Goal: Information Seeking & Learning: Learn about a topic

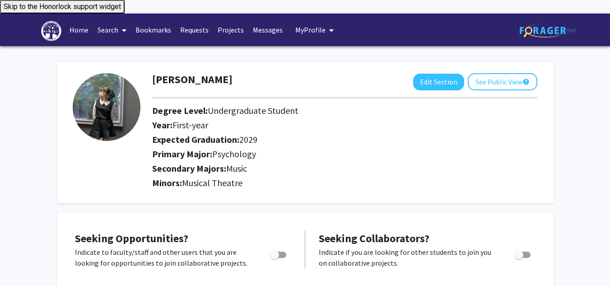
click at [121, 22] on span at bounding box center [122, 30] width 8 height 32
click at [121, 46] on span "Faculty/Staff" at bounding box center [126, 55] width 66 height 18
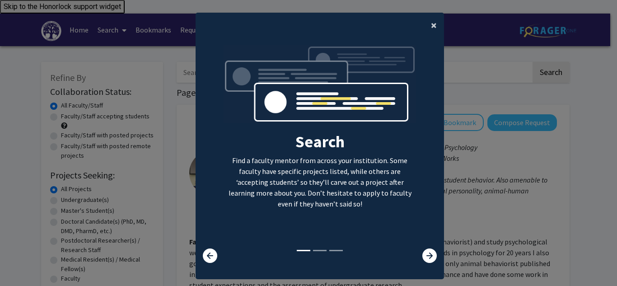
click at [431, 32] on span "×" at bounding box center [434, 25] width 6 height 14
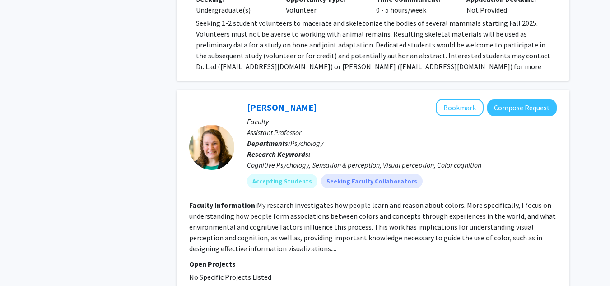
scroll to position [3201, 0]
click at [271, 200] on fg-read-more "My research investigates how people learn and reason about colors. More specifi…" at bounding box center [372, 226] width 367 height 52
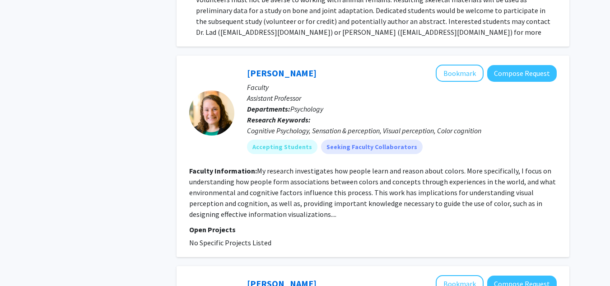
click at [258, 224] on p "Open Projects" at bounding box center [373, 229] width 368 height 11
click at [246, 166] on fg-read-more "My research investigates how people learn and reason about colors. More specifi…" at bounding box center [372, 192] width 367 height 52
click at [219, 238] on span "No Specific Projects Listed" at bounding box center [230, 242] width 82 height 9
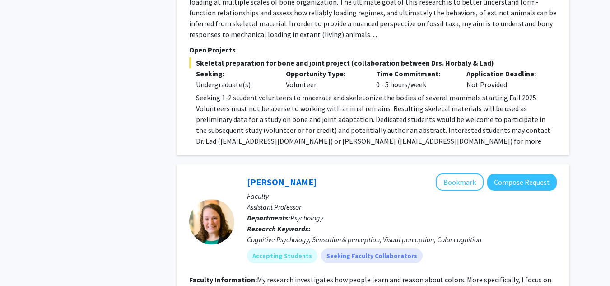
scroll to position [3126, 0]
click at [456, 174] on button "Bookmark" at bounding box center [460, 182] width 48 height 17
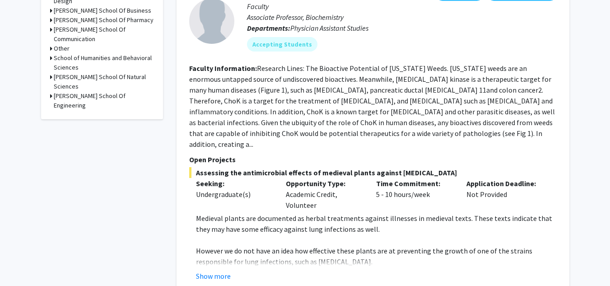
scroll to position [0, 0]
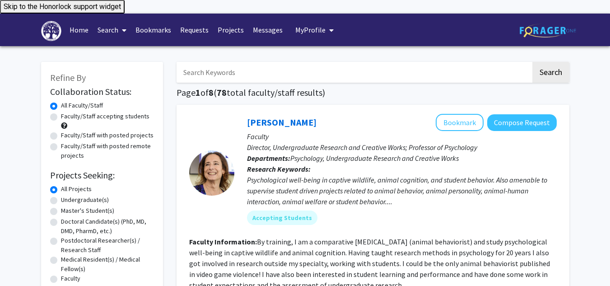
click at [253, 62] on input "Search Keywords" at bounding box center [354, 72] width 354 height 21
type input "music"
click at [532, 62] on button "Search" at bounding box center [550, 72] width 37 height 21
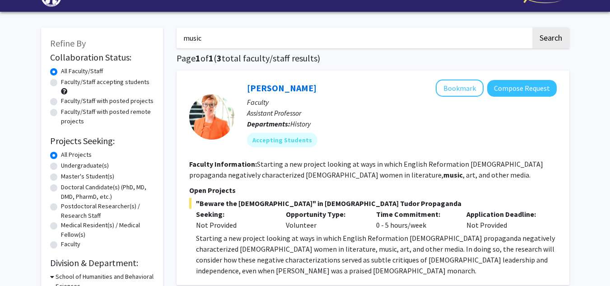
scroll to position [26, 0]
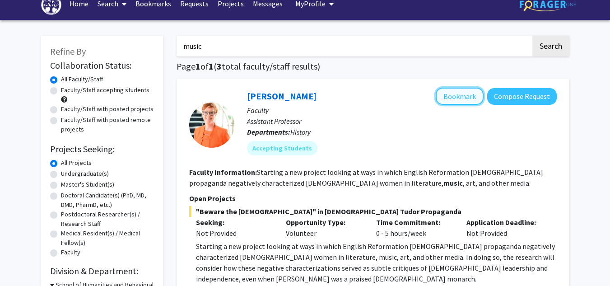
click at [454, 88] on button "Bookmark" at bounding box center [460, 96] width 48 height 17
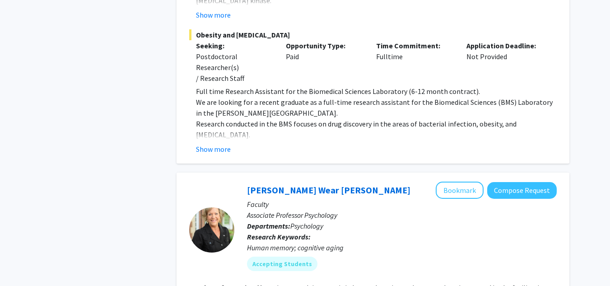
scroll to position [882, 0]
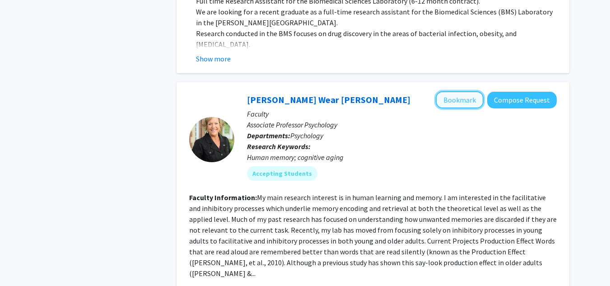
click at [457, 91] on button "Bookmark" at bounding box center [460, 99] width 48 height 17
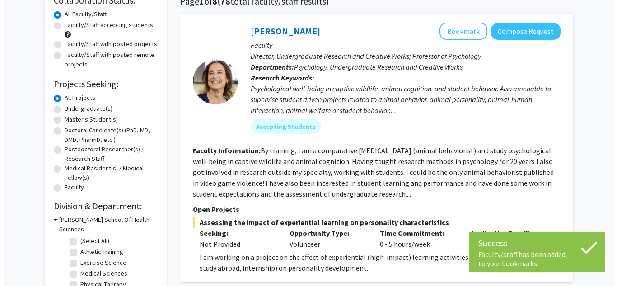
scroll to position [0, 0]
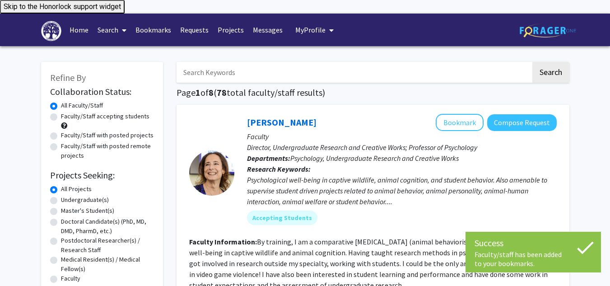
click at [151, 14] on link "Bookmarks" at bounding box center [153, 30] width 45 height 32
